Goal: Information Seeking & Learning: Learn about a topic

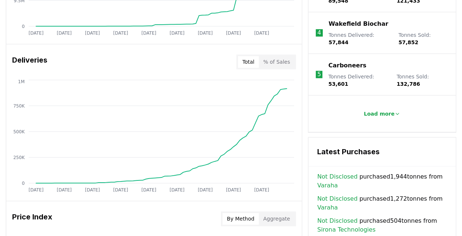
scroll to position [619, 0]
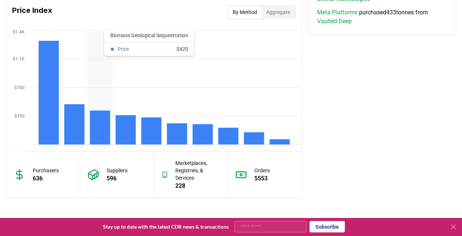
click at [98, 123] on rect at bounding box center [100, 127] width 20 height 34
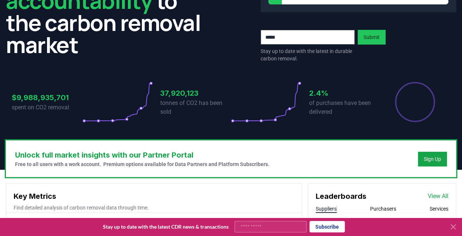
scroll to position [0, 0]
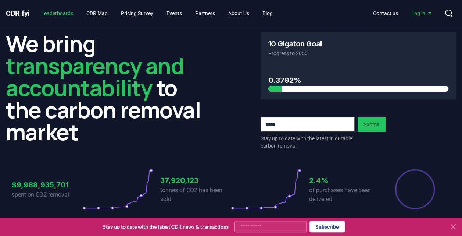
click at [65, 10] on link "Leaderboards" at bounding box center [57, 13] width 44 height 13
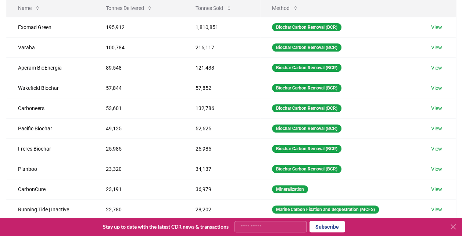
scroll to position [91, 0]
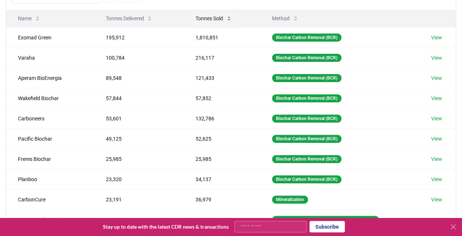
click at [213, 14] on button "Tonnes Sold" at bounding box center [214, 18] width 48 height 15
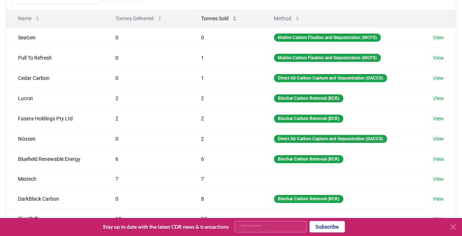
click at [213, 14] on button "Tonnes Sold" at bounding box center [219, 18] width 48 height 15
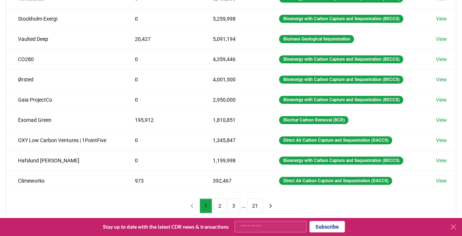
scroll to position [122, 0]
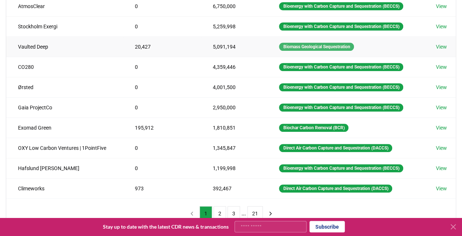
click at [302, 45] on div "Biomass Geological Sequestration" at bounding box center [316, 47] width 75 height 8
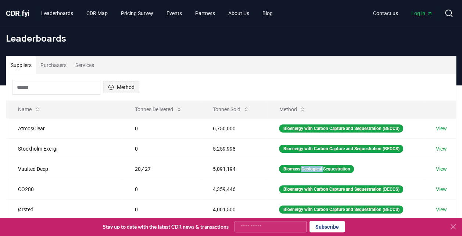
click at [120, 87] on button "Method" at bounding box center [121, 87] width 36 height 12
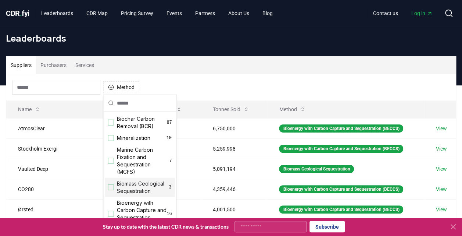
click at [131, 186] on span "Biomass Geological Sequestration" at bounding box center [142, 187] width 51 height 15
click at [126, 195] on span "Biomass Geological Sequestration" at bounding box center [142, 187] width 51 height 15
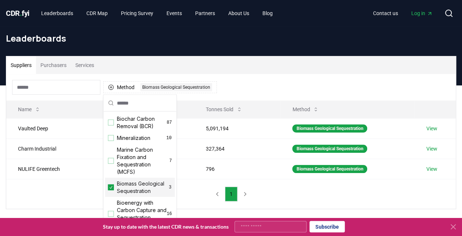
click at [126, 195] on span "Biomass Geological Sequestration" at bounding box center [142, 187] width 51 height 15
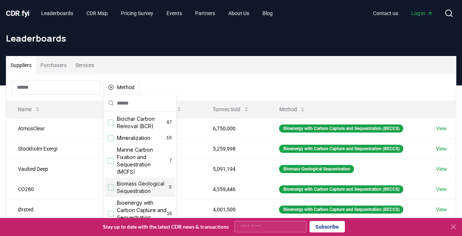
click at [126, 195] on span "Biomass Geological Sequestration" at bounding box center [142, 187] width 51 height 15
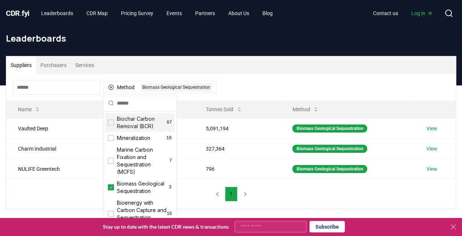
click at [227, 72] on div "Suppliers Purchasers Services" at bounding box center [231, 65] width 450 height 18
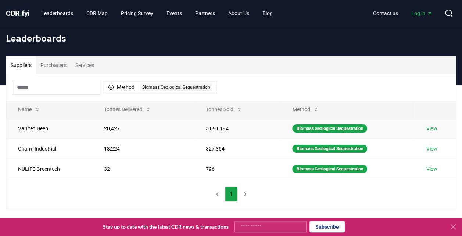
click at [320, 127] on link "View" at bounding box center [431, 128] width 11 height 7
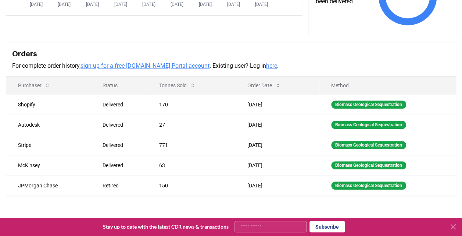
scroll to position [157, 0]
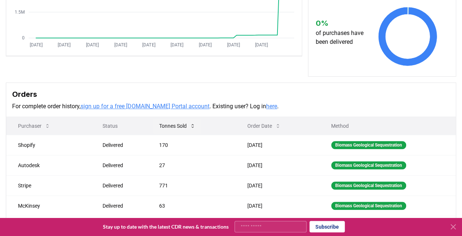
drag, startPoint x: 255, startPoint y: 129, endPoint x: 170, endPoint y: 127, distance: 85.0
click at [170, 127] on tr "Purchaser Status Tonnes Sold Order Date Method" at bounding box center [231, 126] width 450 height 18
click at [170, 127] on button "Tonnes Sold" at bounding box center [177, 125] width 48 height 15
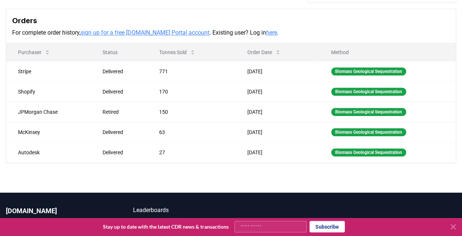
scroll to position [24, 0]
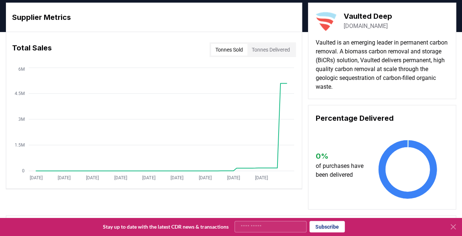
click at [266, 50] on button "Tonnes Delivered" at bounding box center [271, 50] width 47 height 12
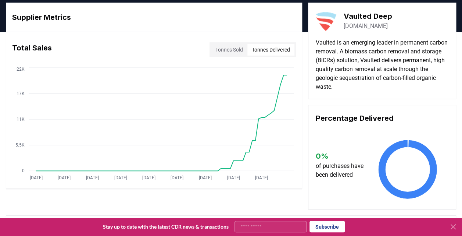
click at [230, 49] on button "Tonnes Sold" at bounding box center [229, 50] width 36 height 12
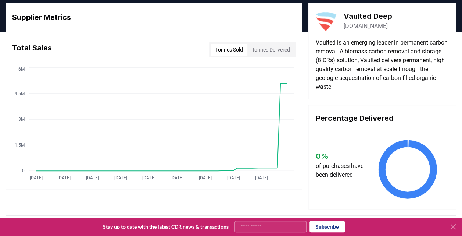
click at [230, 49] on button "Tonnes Sold" at bounding box center [229, 50] width 36 height 12
click at [270, 49] on button "Tonnes Delivered" at bounding box center [271, 50] width 47 height 12
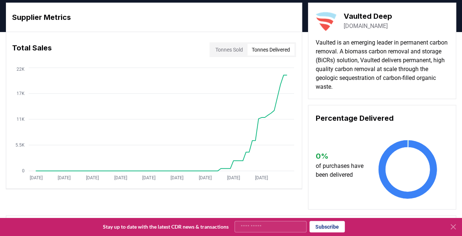
click at [270, 49] on button "Tonnes Delivered" at bounding box center [271, 50] width 47 height 12
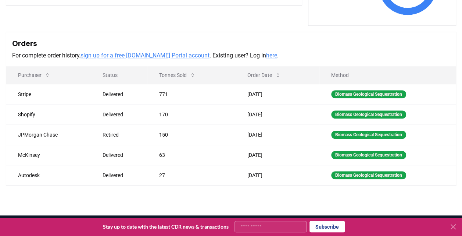
scroll to position [0, 0]
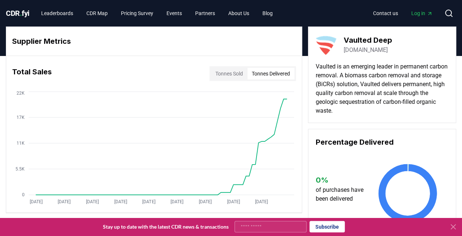
click at [260, 73] on button "Tonnes Delivered" at bounding box center [271, 74] width 47 height 12
click at [228, 72] on button "Tonnes Sold" at bounding box center [229, 74] width 36 height 12
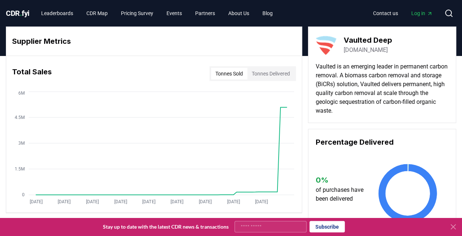
scroll to position [206, 0]
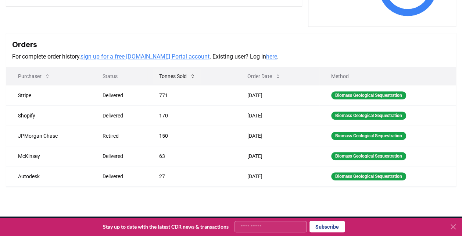
click at [173, 75] on button "Tonnes Sold" at bounding box center [177, 76] width 48 height 15
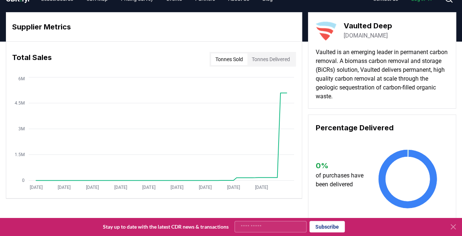
scroll to position [0, 0]
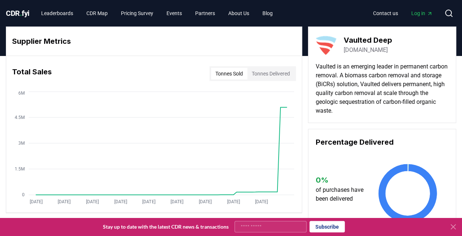
click at [367, 51] on link "vaulteddeep.com" at bounding box center [366, 50] width 44 height 9
click at [64, 13] on link "Leaderboards" at bounding box center [57, 13] width 44 height 13
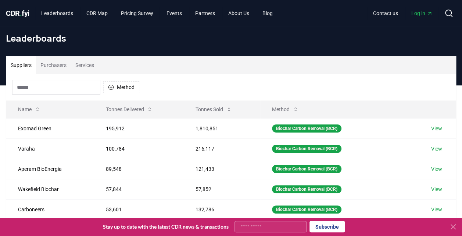
click at [21, 11] on span "." at bounding box center [21, 13] width 2 height 9
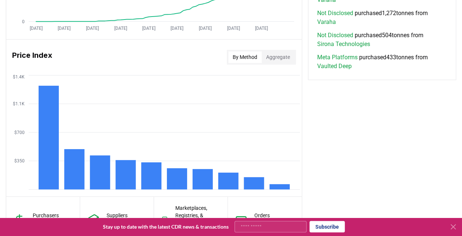
scroll to position [571, 0]
